Goal: Task Accomplishment & Management: Use online tool/utility

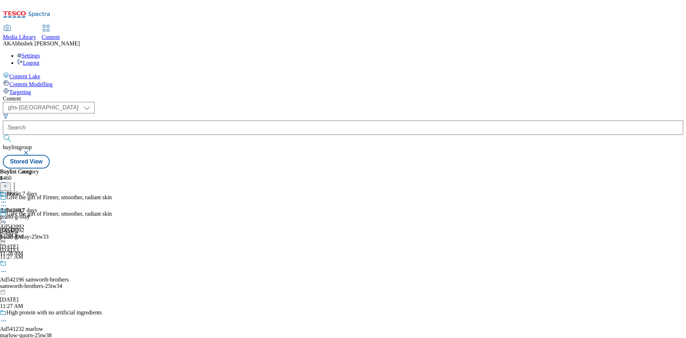
select select "ghs-[GEOGRAPHIC_DATA]"
click at [179, 120] on input "text" at bounding box center [343, 127] width 680 height 14
click at [3, 135] on button "submit" at bounding box center [8, 138] width 10 height 7
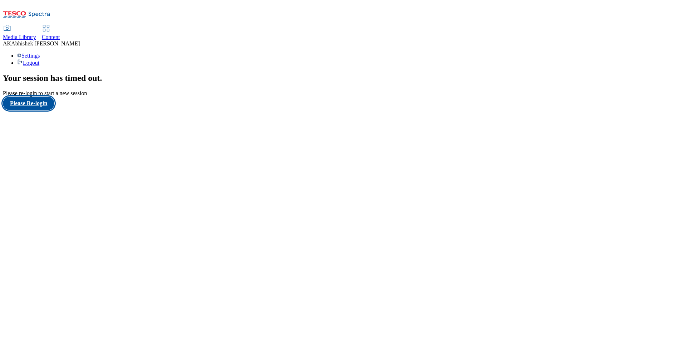
click at [50, 110] on button "Please Re-login" at bounding box center [28, 103] width 51 height 14
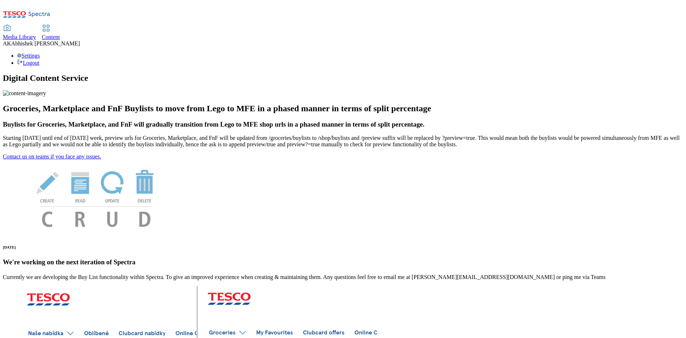
click at [60, 34] on div "Content" at bounding box center [51, 37] width 18 height 6
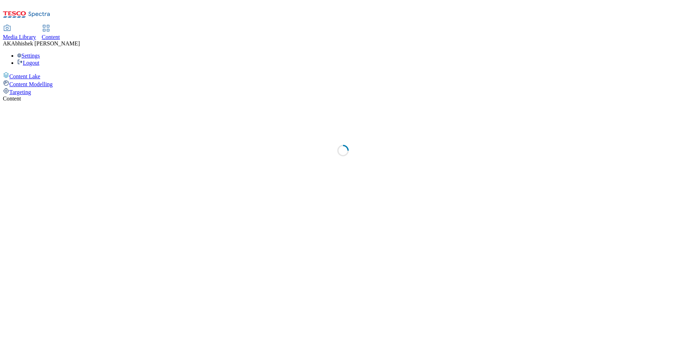
select select "ghs-[GEOGRAPHIC_DATA]"
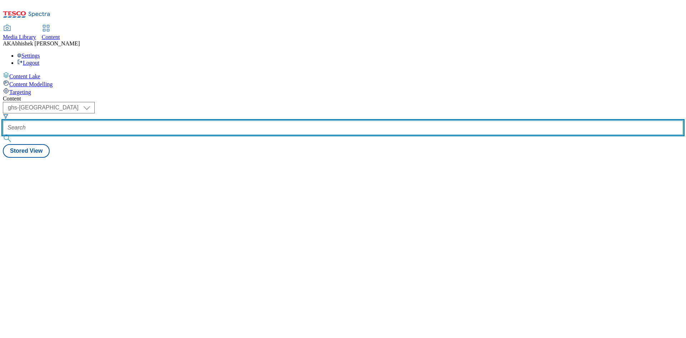
click at [172, 120] on input "text" at bounding box center [343, 127] width 680 height 14
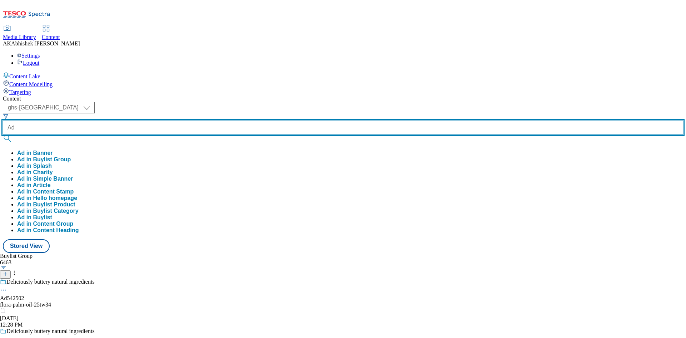
paste input "542500"
type input "Ad542500"
click at [3, 135] on button "submit" at bounding box center [8, 138] width 10 height 7
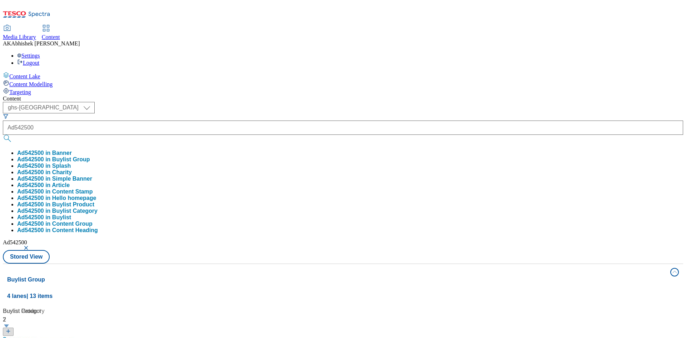
click at [303, 95] on div "Content ( optional ) ghs-roi ghs-uk ghs-uk Ad542500 Ad542500 in Banner Ad542500…" at bounding box center [343, 335] width 680 height 480
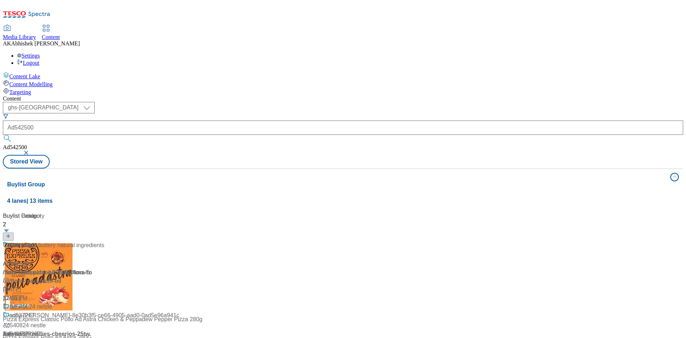
click at [92, 241] on div "Palm oil free" at bounding box center [47, 250] width 89 height 19
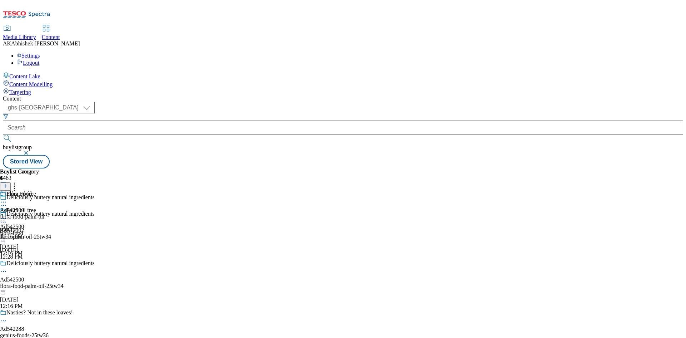
click at [4, 271] on circle at bounding box center [3, 271] width 1 height 1
click at [30, 284] on span "Edit" at bounding box center [26, 286] width 8 height 5
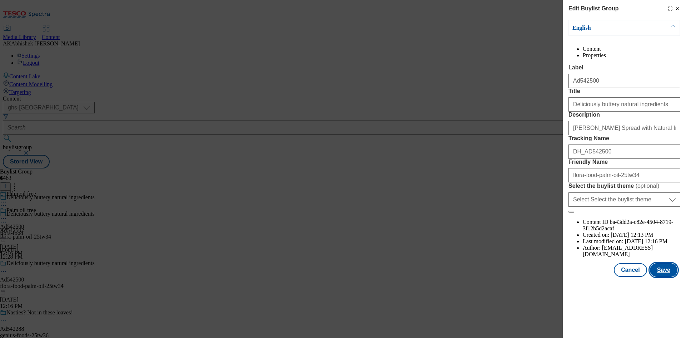
drag, startPoint x: 686, startPoint y: 303, endPoint x: 664, endPoint y: 301, distance: 21.5
click at [683, 278] on div "Edit Buylist Group English Content Properties Label Ad542500 Title Deliciously …" at bounding box center [624, 139] width 123 height 278
click at [664, 277] on button "Save" at bounding box center [664, 270] width 28 height 14
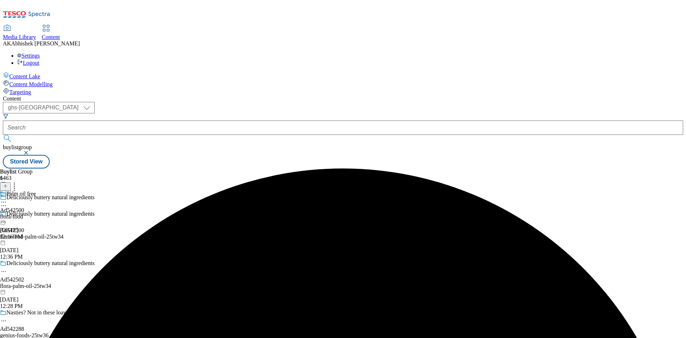
click at [7, 198] on icon at bounding box center [3, 201] width 7 height 7
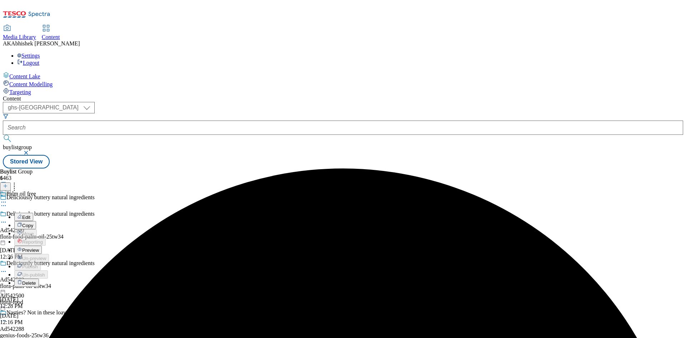
click at [30, 214] on span "Edit" at bounding box center [26, 216] width 8 height 5
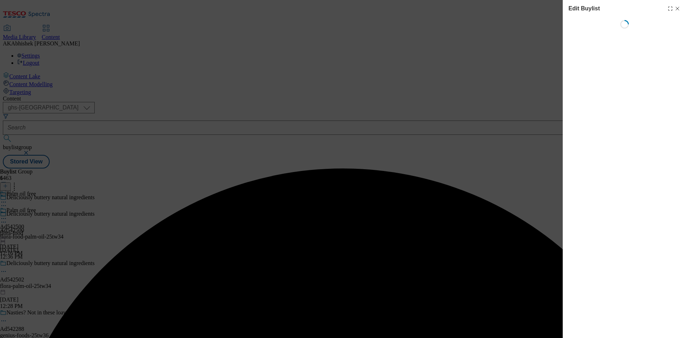
select select "tactical"
select select "supplier funded short term 1-3 weeks"
select select "dunnhumby"
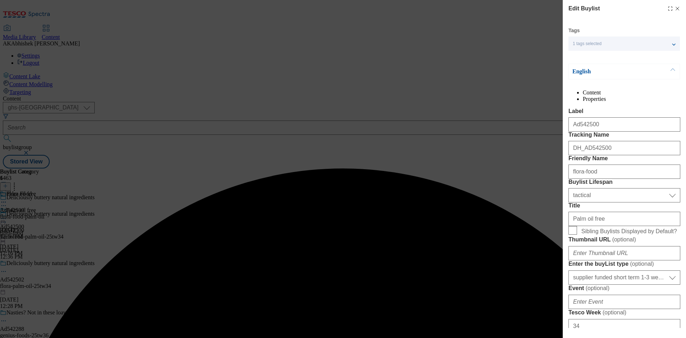
select select "Banner"
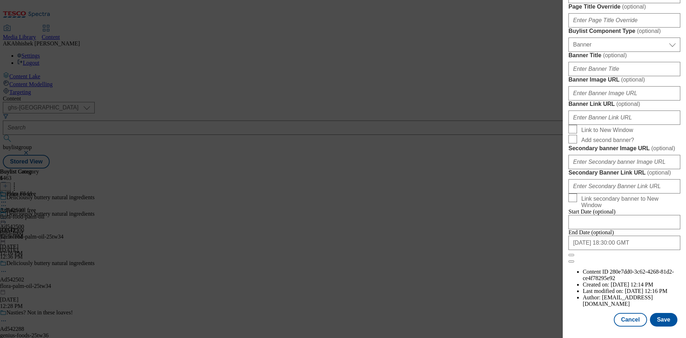
scroll to position [702, 0]
click at [650, 321] on button "Save" at bounding box center [664, 320] width 28 height 14
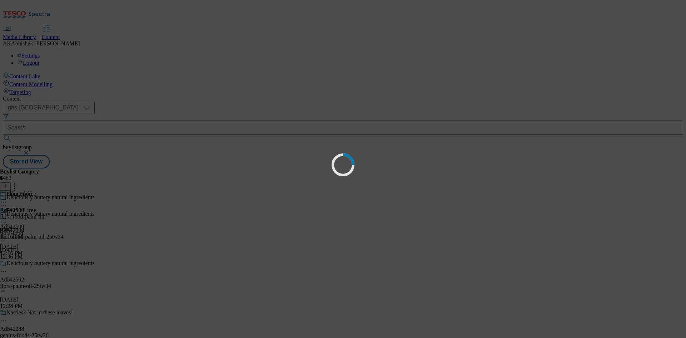
click at [652, 319] on div "Loading" at bounding box center [343, 169] width 686 height 338
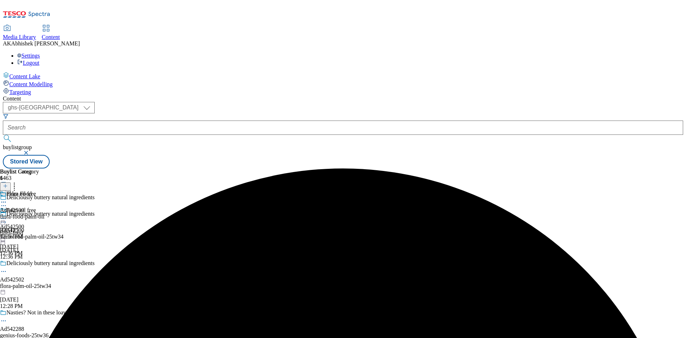
click at [7, 198] on icon at bounding box center [3, 201] width 7 height 7
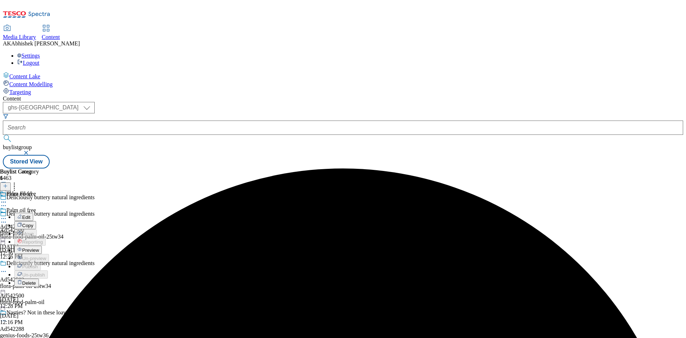
click at [21, 214] on icon at bounding box center [20, 216] width 4 height 4
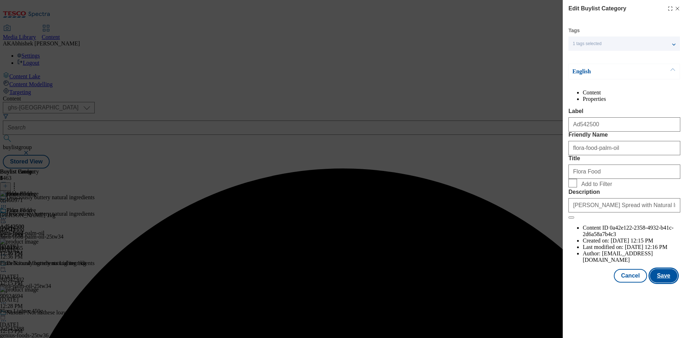
click at [659, 282] on button "Save" at bounding box center [664, 276] width 28 height 14
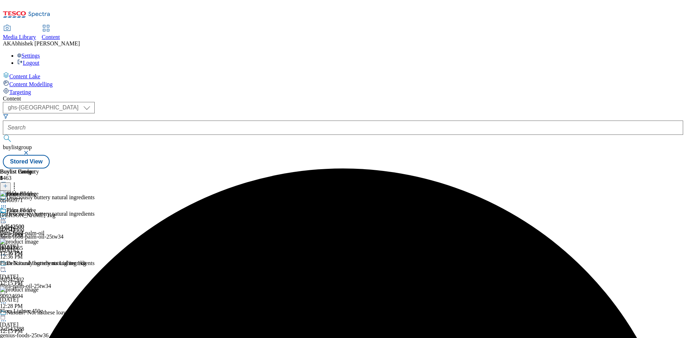
click at [7, 215] on icon at bounding box center [3, 218] width 7 height 7
click at [39, 264] on span "Preview" at bounding box center [30, 266] width 17 height 5
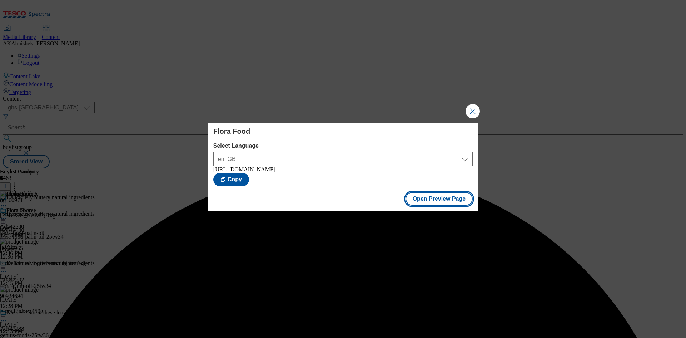
click at [442, 202] on button "Open Preview Page" at bounding box center [440, 199] width 68 height 14
click at [474, 106] on button "Close Modal" at bounding box center [473, 111] width 14 height 14
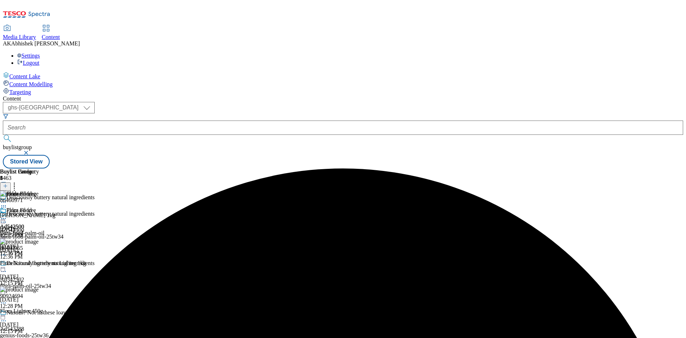
click at [7, 215] on icon at bounding box center [3, 218] width 7 height 7
click at [38, 288] on span "Publish" at bounding box center [30, 290] width 16 height 5
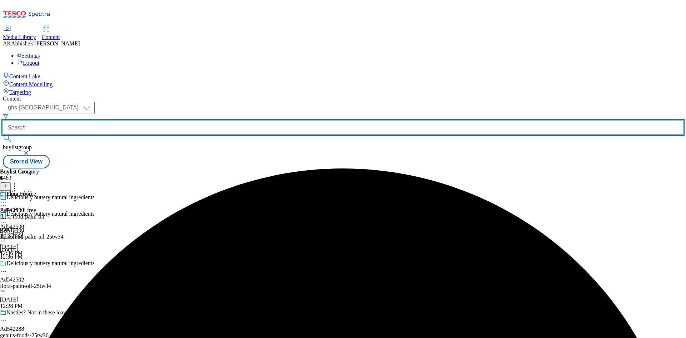
click at [164, 120] on input "text" at bounding box center [343, 127] width 680 height 14
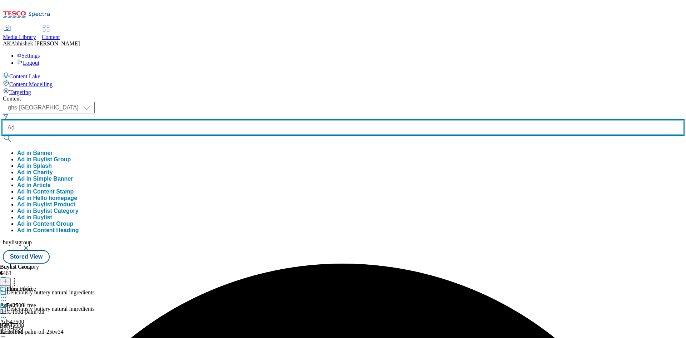
paste input "542502"
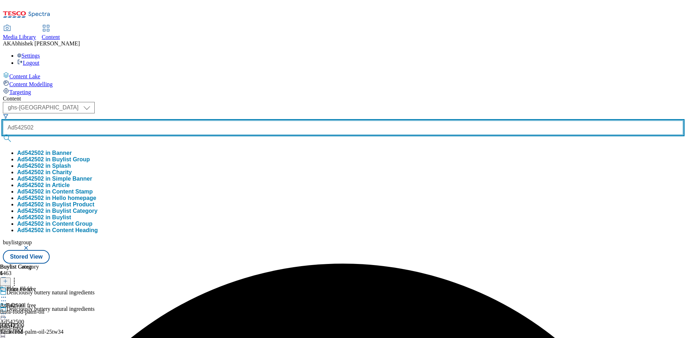
type input "Ad542502"
click at [3, 135] on button "submit" at bounding box center [8, 138] width 10 height 7
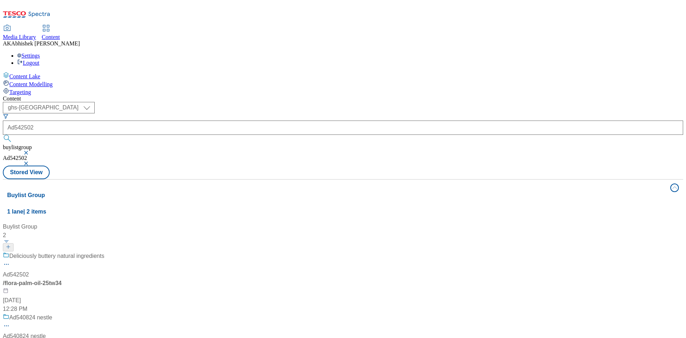
click at [30, 161] on button "button" at bounding box center [26, 163] width 7 height 4
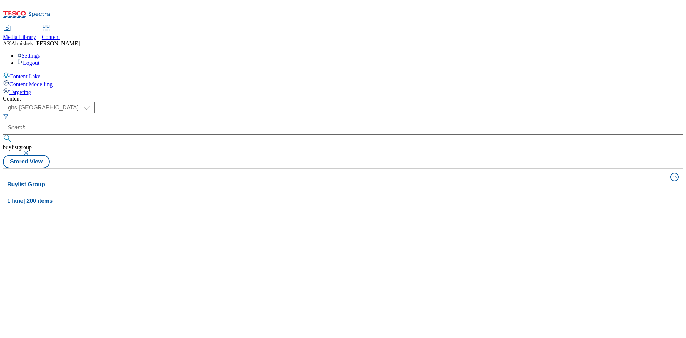
click at [30, 150] on button "button" at bounding box center [26, 152] width 7 height 4
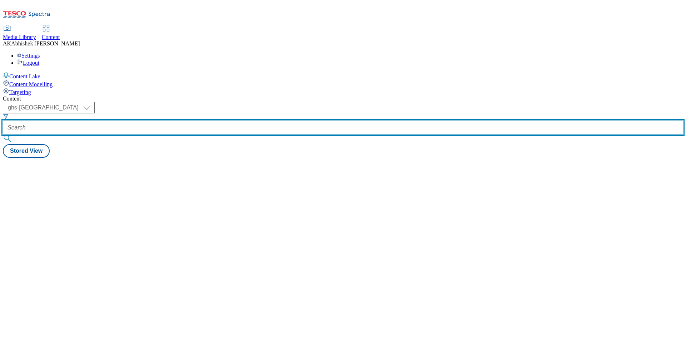
drag, startPoint x: 159, startPoint y: 56, endPoint x: 192, endPoint y: 62, distance: 33.8
click at [159, 120] on input "text" at bounding box center [343, 127] width 680 height 14
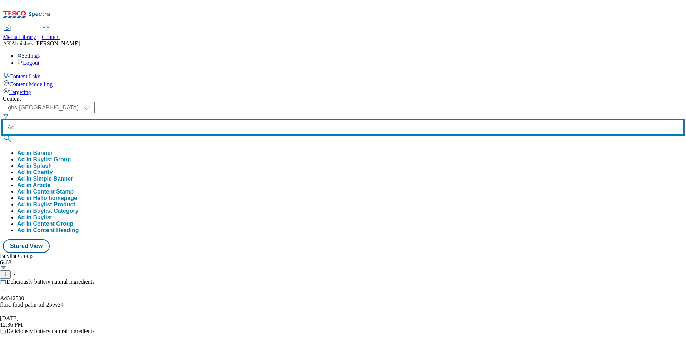
paste input "542502"
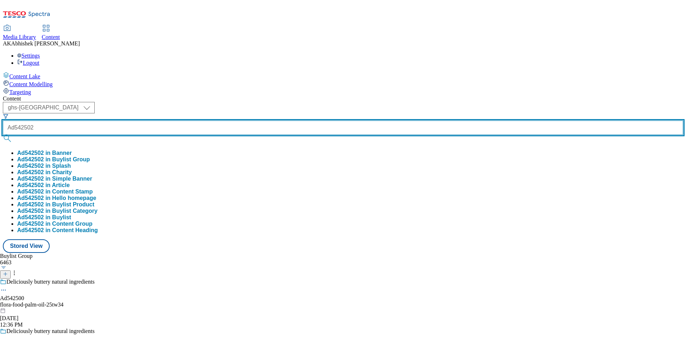
type input "Ad542502"
click at [3, 135] on button "submit" at bounding box center [8, 138] width 10 height 7
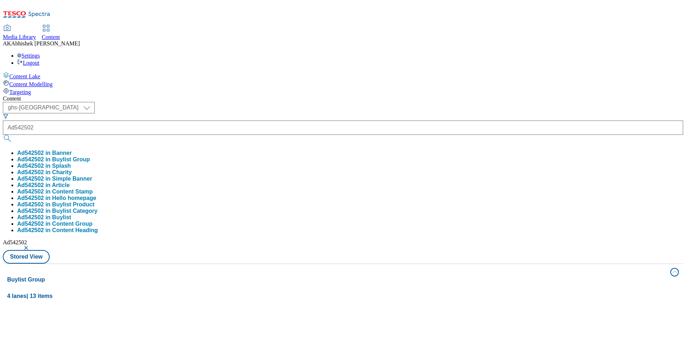
click at [282, 95] on div "Content ( optional ) ghs-roi ghs-uk ghs-uk Ad542502 Ad542502 in Banner Ad542502…" at bounding box center [343, 335] width 680 height 480
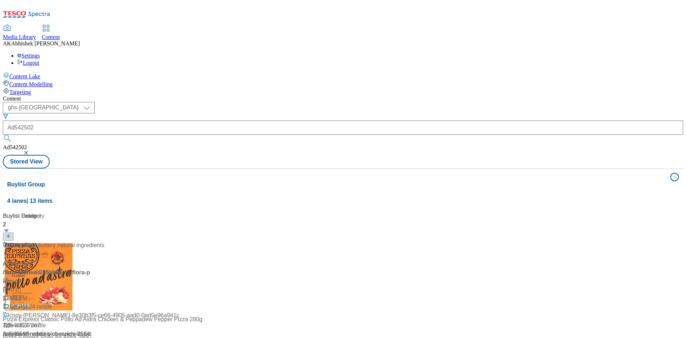
drag, startPoint x: 197, startPoint y: 151, endPoint x: 200, endPoint y: 152, distance: 3.9
click at [92, 241] on div "Palm oil free" at bounding box center [47, 250] width 89 height 19
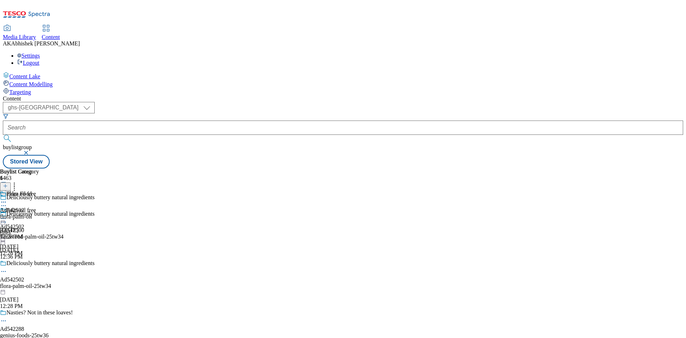
click at [7, 268] on icon at bounding box center [3, 271] width 7 height 7
click at [33, 282] on button "Edit" at bounding box center [23, 286] width 19 height 8
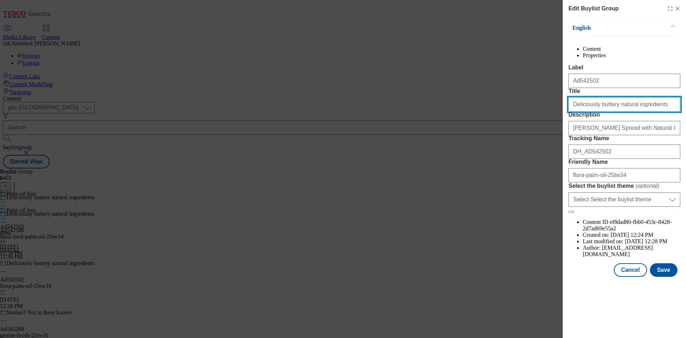
click at [573, 111] on input "Deliciously buttery natural ingredients" at bounding box center [625, 104] width 112 height 14
type input "Deliciously buttery natural ingredients"
click at [667, 277] on button "Save" at bounding box center [664, 270] width 28 height 14
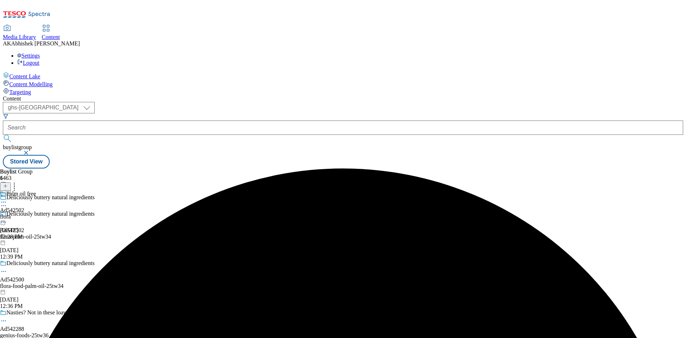
click at [7, 198] on icon at bounding box center [3, 201] width 7 height 7
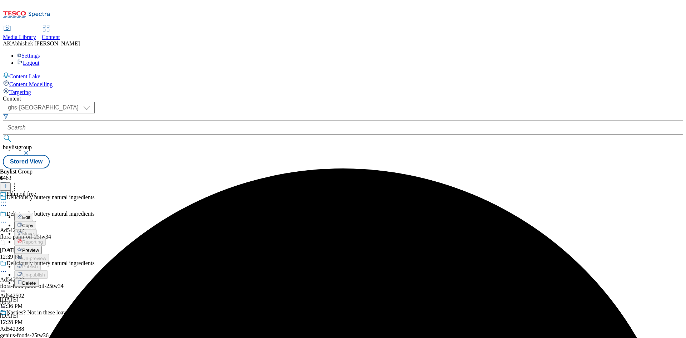
click at [30, 214] on span "Edit" at bounding box center [26, 216] width 8 height 5
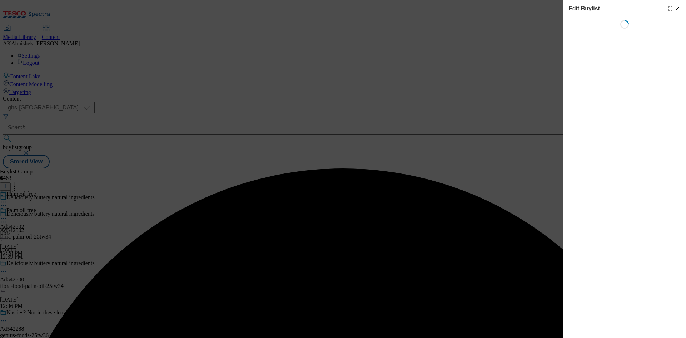
select select "tactical"
select select "supplier funded short term 1-3 weeks"
select select "dunnhumby"
select select "Banner"
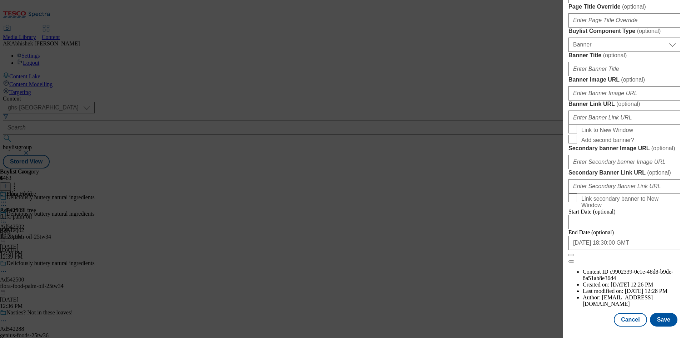
scroll to position [702, 0]
click at [654, 326] on button "Save" at bounding box center [664, 320] width 28 height 14
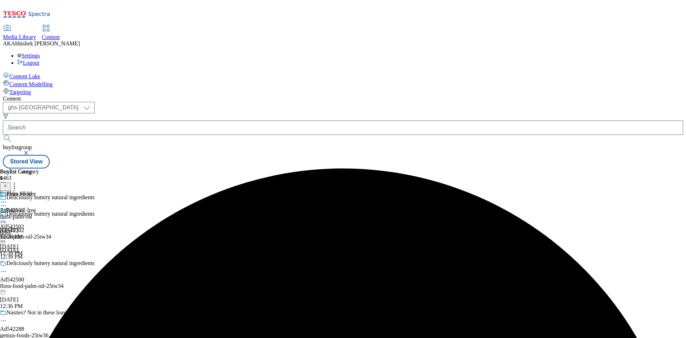
click at [7, 198] on icon at bounding box center [3, 201] width 7 height 7
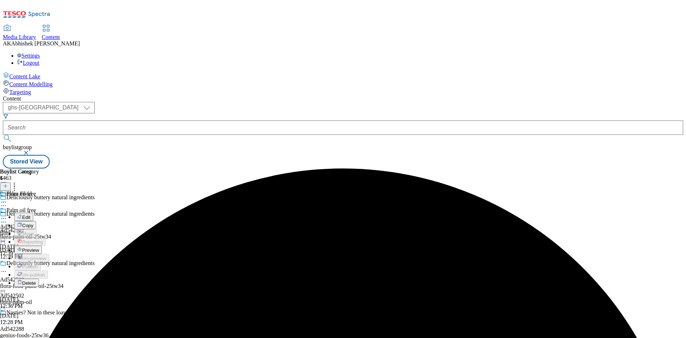
click at [30, 214] on span "Edit" at bounding box center [26, 216] width 8 height 5
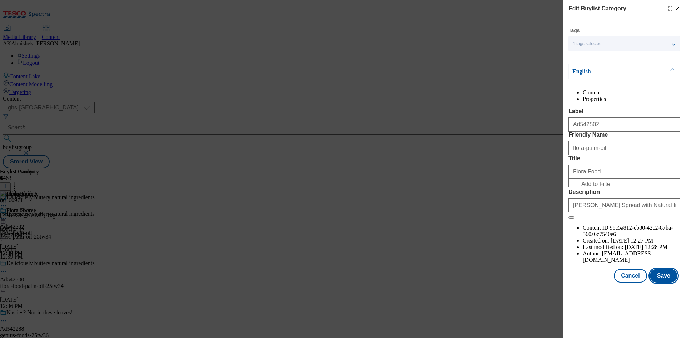
click at [658, 282] on button "Save" at bounding box center [664, 276] width 28 height 14
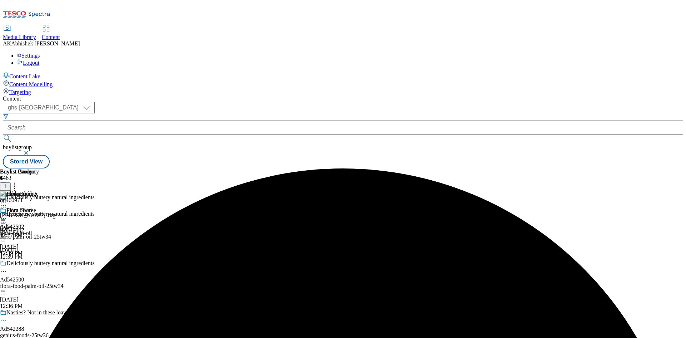
click at [7, 215] on icon at bounding box center [3, 218] width 7 height 7
click at [39, 264] on span "Preview" at bounding box center [30, 266] width 17 height 5
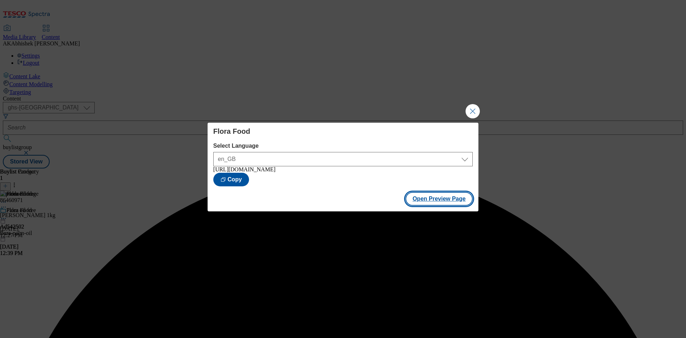
click at [442, 204] on button "Open Preview Page" at bounding box center [440, 199] width 68 height 14
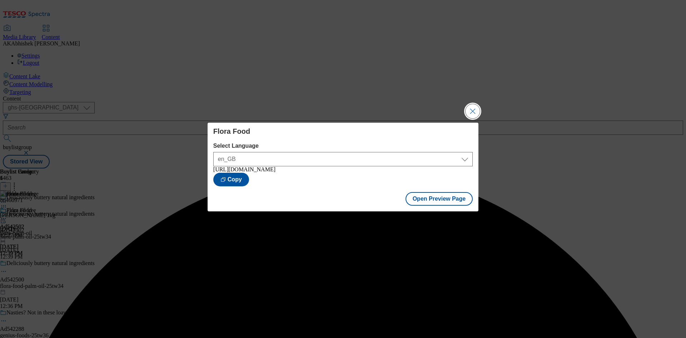
click at [470, 105] on button "Close Modal" at bounding box center [473, 111] width 14 height 14
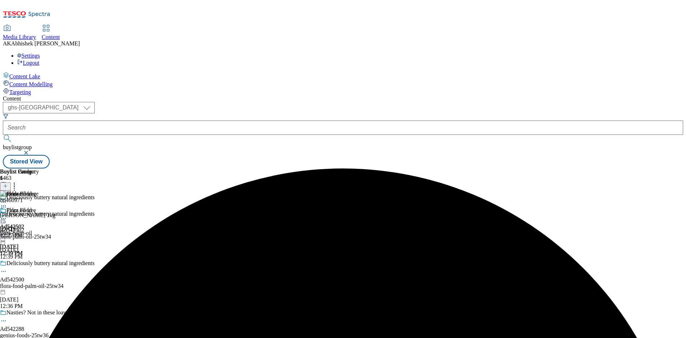
click at [7, 215] on icon at bounding box center [3, 218] width 7 height 7
click at [38, 288] on span "Publish" at bounding box center [30, 290] width 16 height 5
